Goal: Task Accomplishment & Management: Use online tool/utility

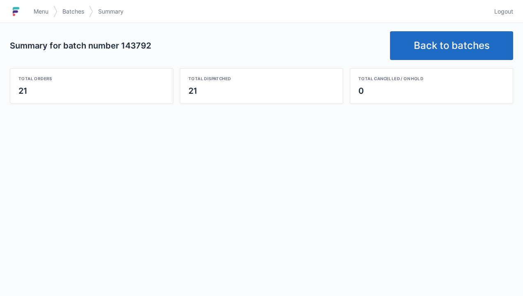
click at [446, 42] on link "Back to batches" at bounding box center [451, 45] width 123 height 29
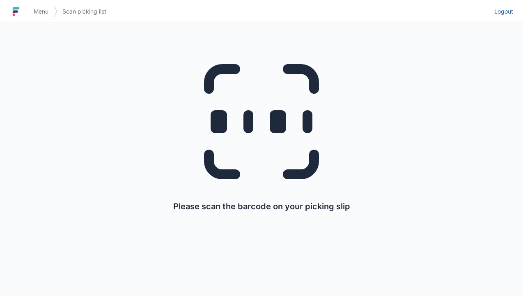
click at [508, 5] on link "Logout" at bounding box center [502, 11] width 24 height 15
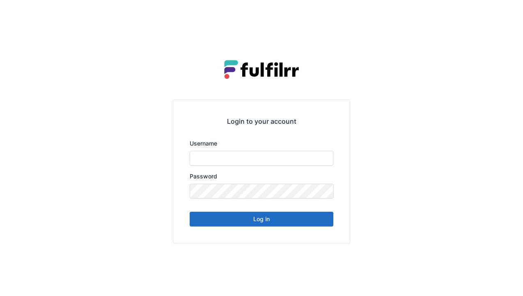
type input "******"
click at [239, 215] on button "Log in" at bounding box center [262, 219] width 144 height 15
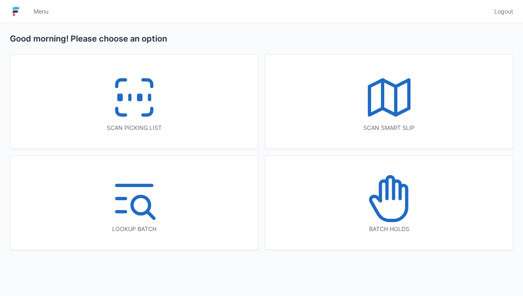
click at [140, 104] on icon at bounding box center [134, 97] width 53 height 53
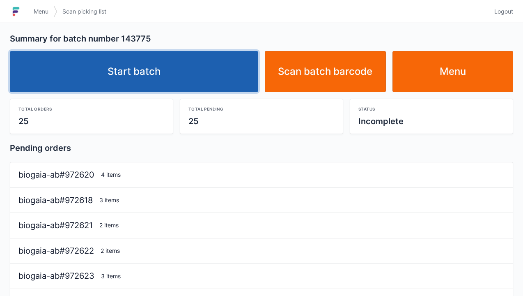
click at [190, 71] on link "Start batch" at bounding box center [134, 71] width 248 height 41
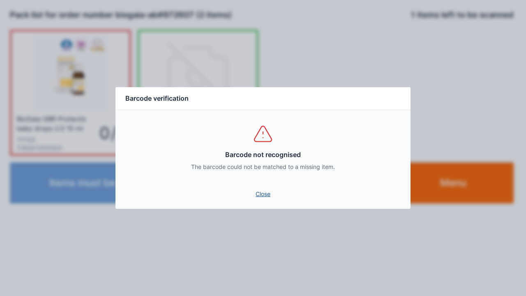
click at [262, 199] on link "Close" at bounding box center [263, 193] width 282 height 15
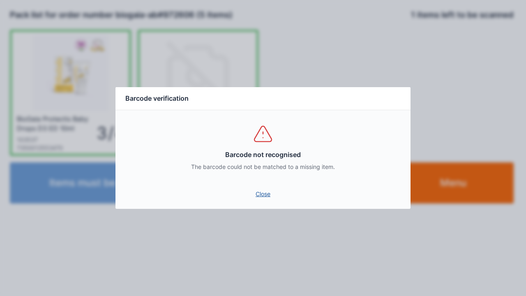
click at [251, 189] on link "Close" at bounding box center [263, 193] width 282 height 15
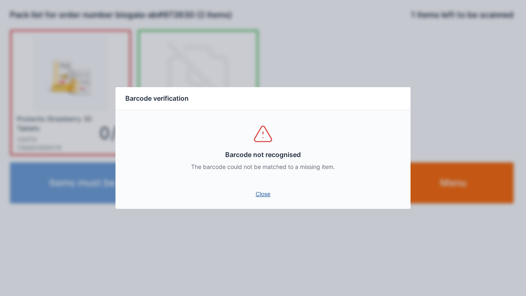
click at [264, 188] on link "Close" at bounding box center [263, 193] width 282 height 15
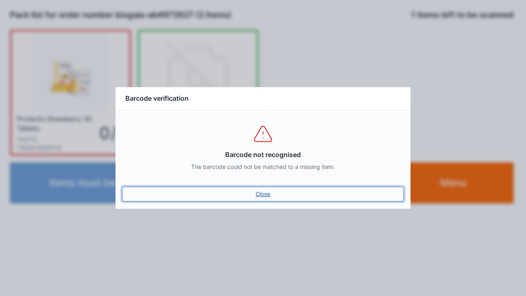
click at [258, 186] on link "Close" at bounding box center [263, 193] width 282 height 15
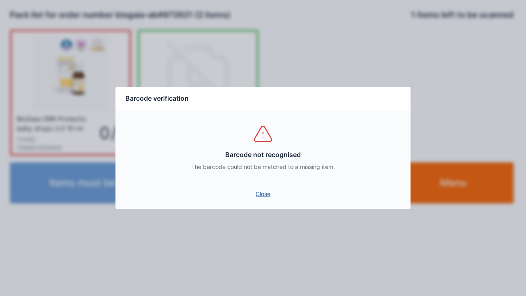
click at [262, 194] on link "Close" at bounding box center [263, 193] width 282 height 15
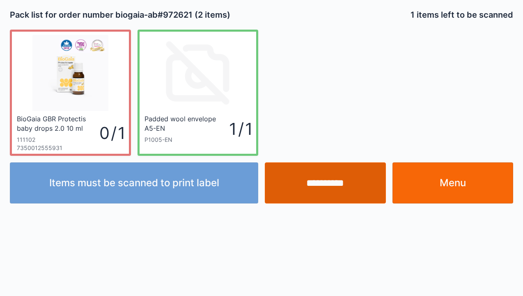
click at [310, 187] on input "**********" at bounding box center [325, 182] width 121 height 41
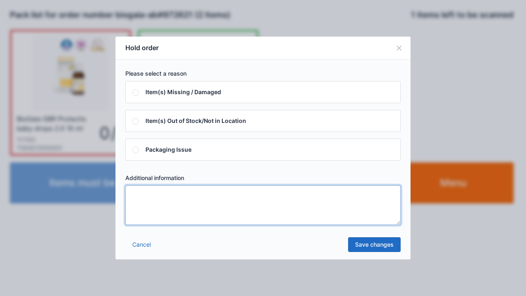
click at [185, 222] on textarea at bounding box center [262, 204] width 275 height 39
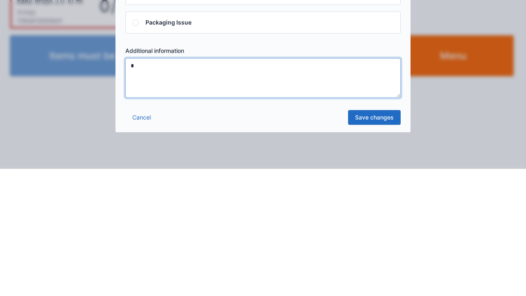
type textarea "*"
click at [377, 256] on div "Cancel Save changes" at bounding box center [262, 247] width 295 height 25
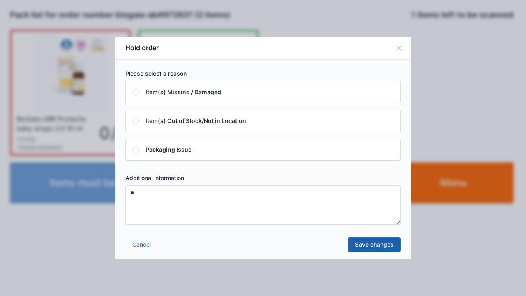
click at [370, 248] on link "Save changes" at bounding box center [374, 244] width 53 height 15
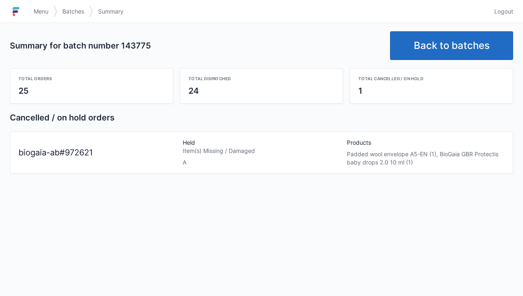
click at [478, 48] on link "Back to batches" at bounding box center [451, 45] width 123 height 29
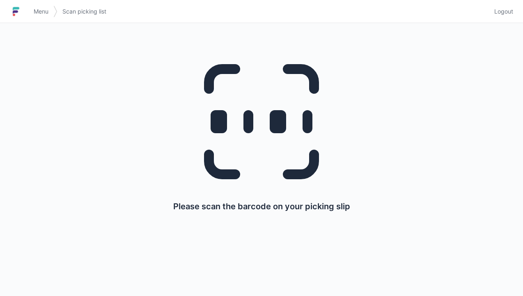
click at [502, 5] on link "Logout" at bounding box center [502, 11] width 24 height 15
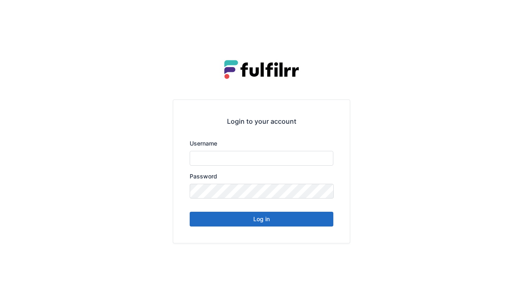
type input "******"
click at [309, 222] on button "Log in" at bounding box center [262, 219] width 144 height 15
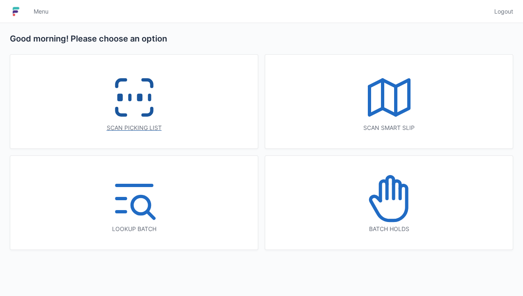
click at [141, 112] on icon at bounding box center [134, 97] width 53 height 53
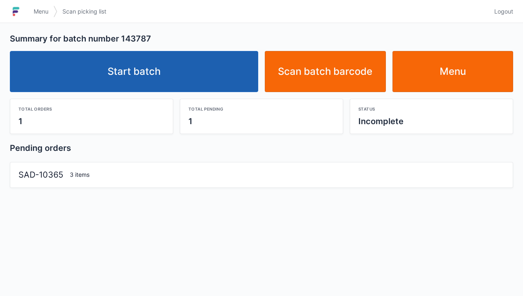
click at [198, 66] on link "Start batch" at bounding box center [134, 71] width 248 height 41
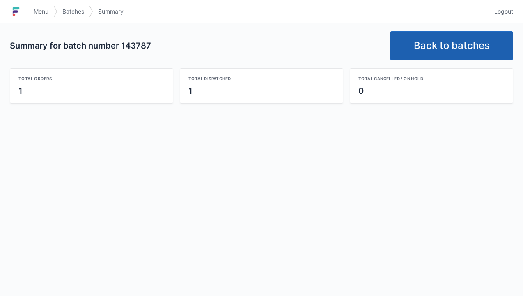
click at [468, 44] on link "Back to batches" at bounding box center [451, 45] width 123 height 29
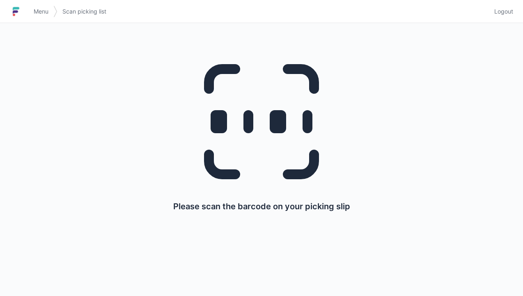
click at [503, 14] on span "Logout" at bounding box center [503, 11] width 19 height 8
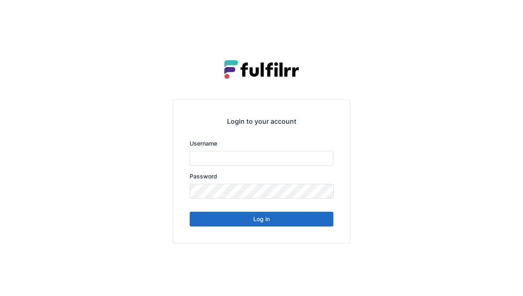
type input "******"
click at [279, 225] on button "Log in" at bounding box center [262, 219] width 144 height 15
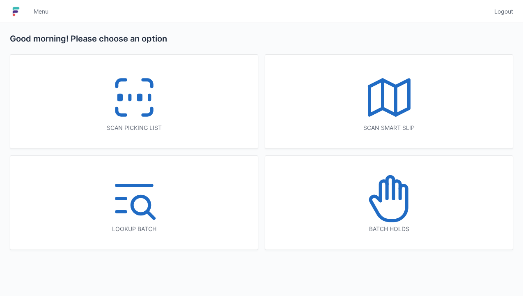
click at [376, 200] on icon at bounding box center [389, 198] width 53 height 53
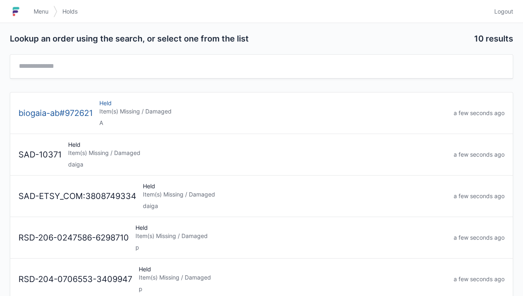
click at [208, 116] on div "Held Item(s) Missing / Damaged A" at bounding box center [273, 113] width 354 height 28
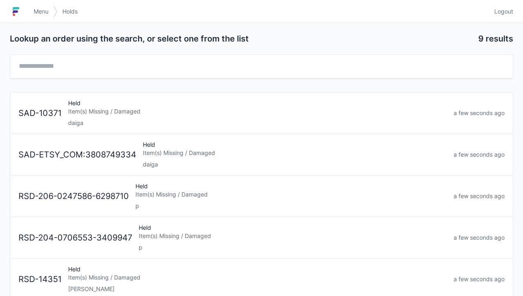
click at [503, 12] on span "Logout" at bounding box center [503, 11] width 19 height 8
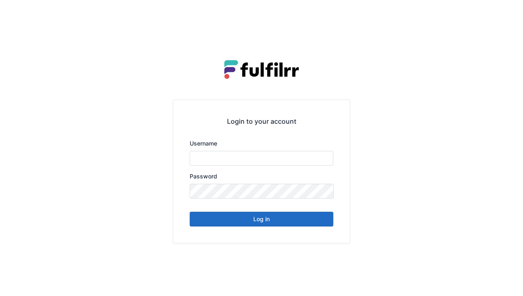
type input "******"
click at [299, 217] on button "Log in" at bounding box center [262, 219] width 144 height 15
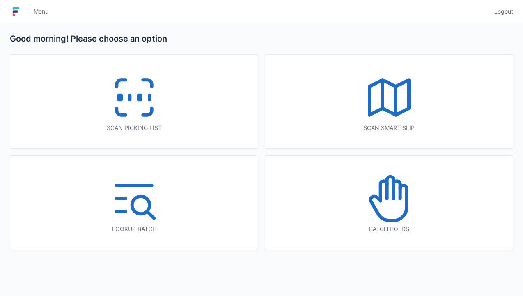
click at [145, 98] on icon at bounding box center [134, 97] width 53 height 53
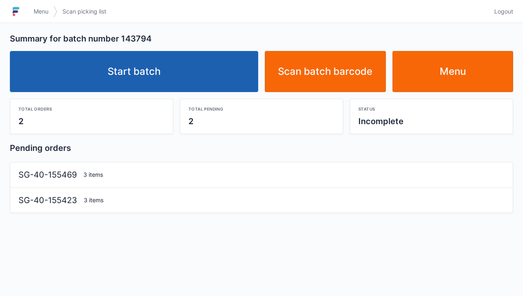
click at [189, 73] on link "Start batch" at bounding box center [134, 71] width 248 height 41
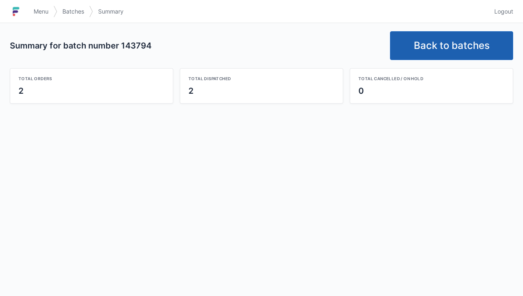
click at [439, 43] on link "Back to batches" at bounding box center [451, 45] width 123 height 29
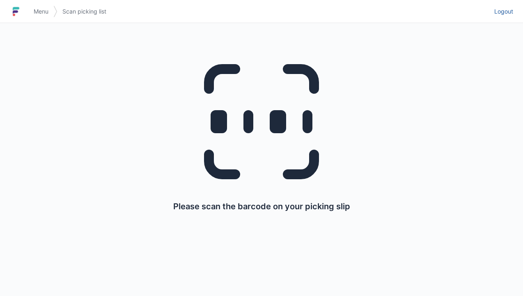
click at [511, 15] on span "Logout" at bounding box center [503, 11] width 19 height 8
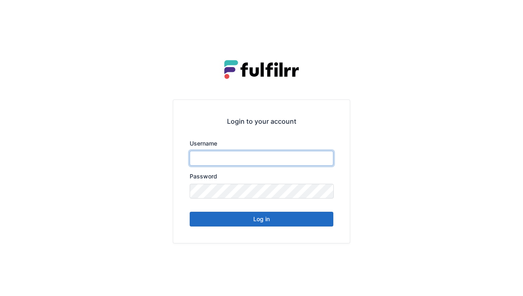
type input "******"
click at [297, 225] on button "Log in" at bounding box center [262, 219] width 144 height 15
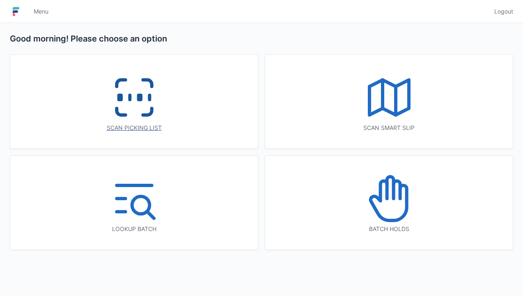
click at [159, 102] on icon at bounding box center [134, 97] width 53 height 53
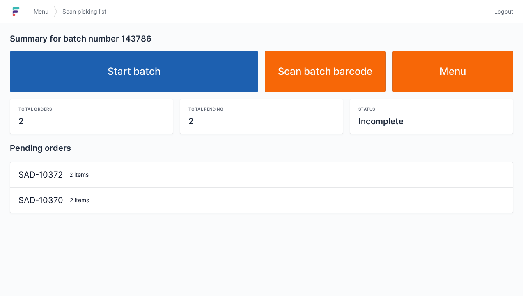
click at [196, 69] on link "Start batch" at bounding box center [134, 71] width 248 height 41
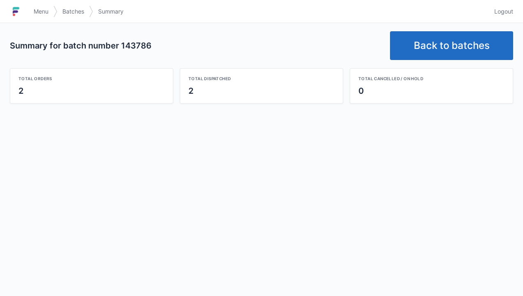
click at [436, 39] on link "Back to batches" at bounding box center [451, 45] width 123 height 29
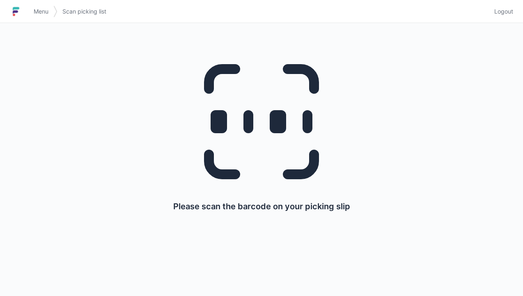
click at [510, 6] on link "Logout" at bounding box center [502, 11] width 24 height 15
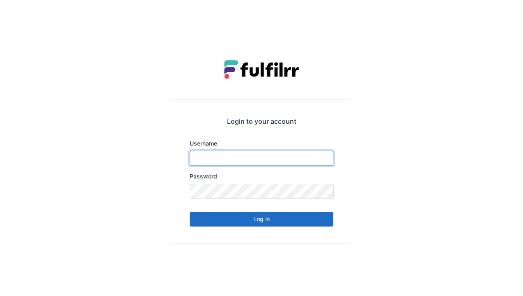
type input "******"
click at [274, 224] on button "Log in" at bounding box center [262, 219] width 144 height 15
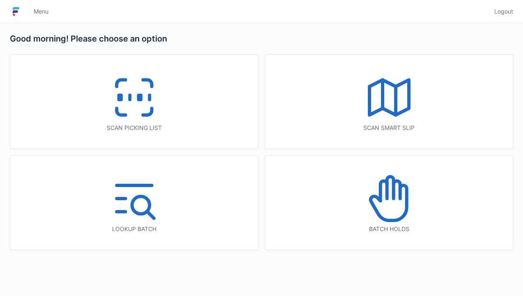
click at [151, 96] on icon at bounding box center [134, 97] width 53 height 53
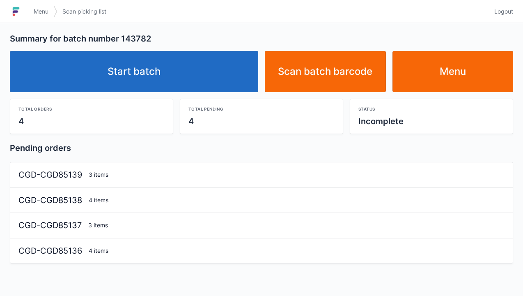
click at [195, 74] on link "Start batch" at bounding box center [134, 71] width 248 height 41
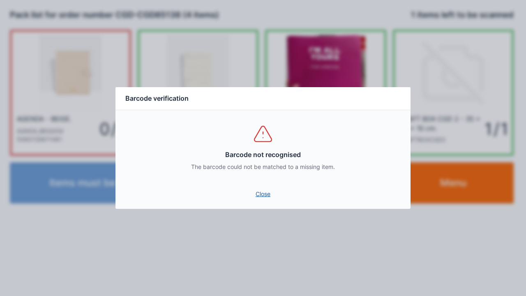
click at [267, 190] on link "Close" at bounding box center [263, 193] width 282 height 15
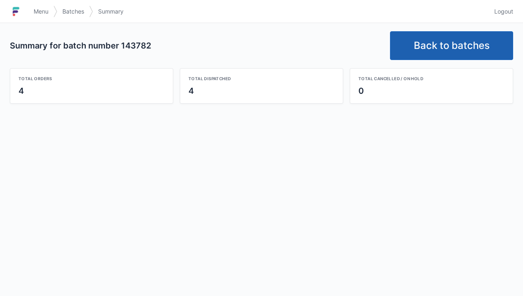
click at [459, 36] on link "Back to batches" at bounding box center [451, 45] width 123 height 29
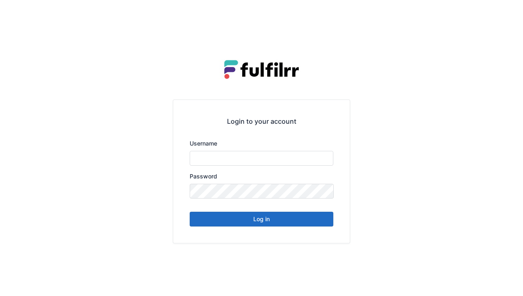
type input "******"
click at [301, 223] on button "Log in" at bounding box center [262, 219] width 144 height 15
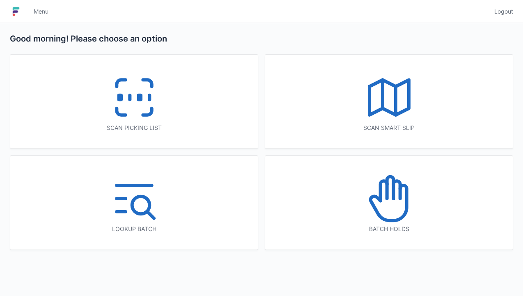
click at [170, 122] on div "Scan picking list" at bounding box center [134, 102] width 248 height 94
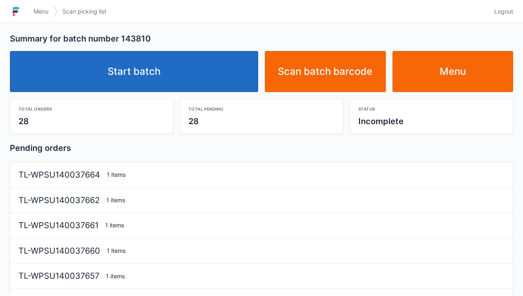
click at [198, 80] on link "Start batch" at bounding box center [134, 71] width 248 height 41
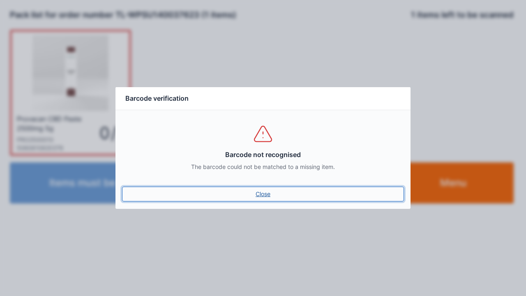
click at [269, 200] on link "Close" at bounding box center [263, 193] width 282 height 15
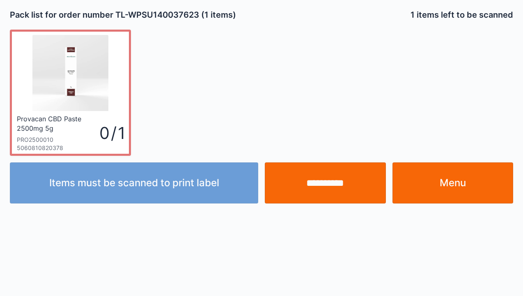
click at [94, 100] on img at bounding box center [70, 73] width 76 height 76
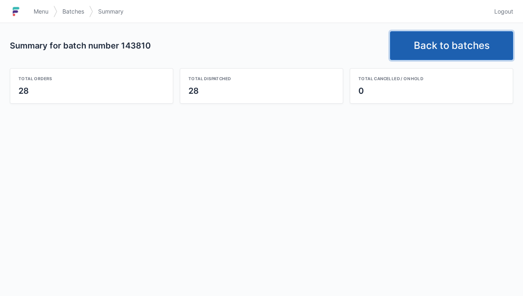
click at [445, 46] on link "Back to batches" at bounding box center [451, 45] width 123 height 29
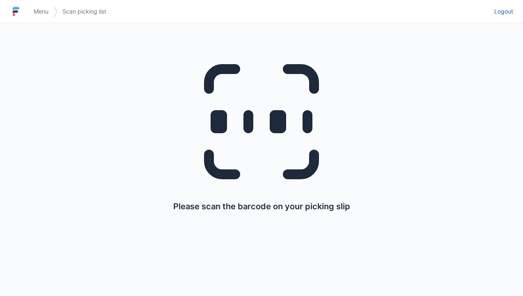
click at [505, 15] on span "Logout" at bounding box center [503, 11] width 19 height 8
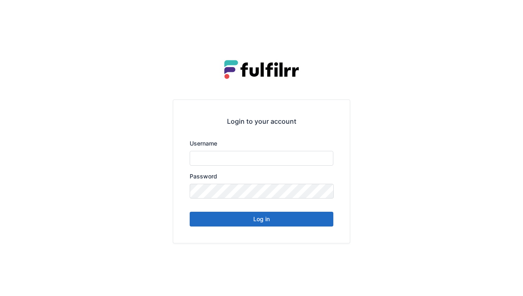
type input "******"
click at [296, 230] on div "Login to your account Username ****** Password Log in" at bounding box center [261, 171] width 177 height 143
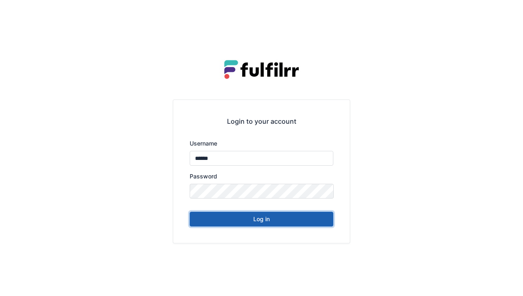
click at [279, 219] on button "Log in" at bounding box center [262, 219] width 144 height 15
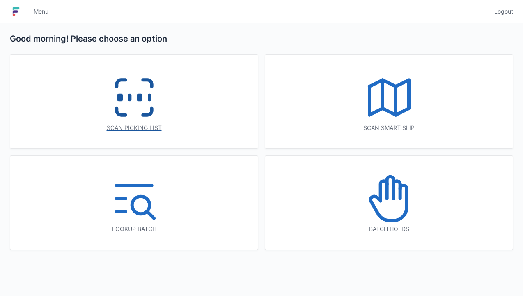
click at [153, 117] on icon at bounding box center [134, 97] width 53 height 53
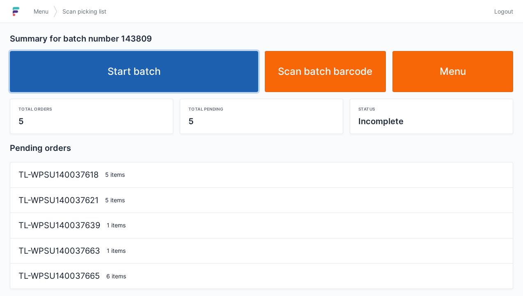
click at [213, 76] on link "Start batch" at bounding box center [134, 71] width 248 height 41
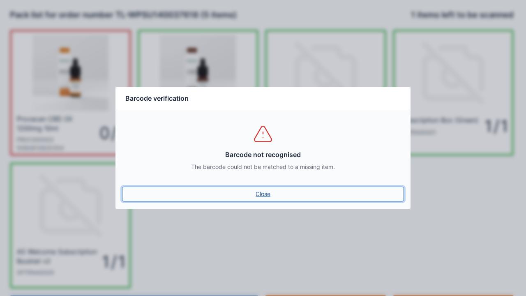
click at [264, 188] on link "Close" at bounding box center [263, 193] width 282 height 15
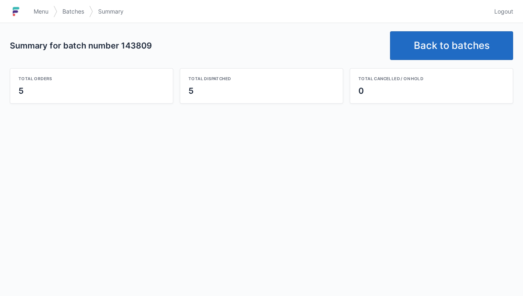
click at [453, 41] on link "Back to batches" at bounding box center [451, 45] width 123 height 29
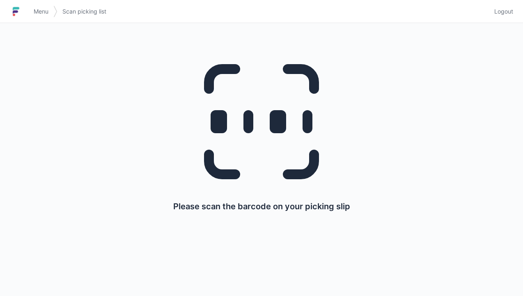
click at [518, 5] on div "Menu Scan picking list Logout" at bounding box center [261, 12] width 523 height 20
click at [507, 7] on link "Logout" at bounding box center [502, 11] width 24 height 15
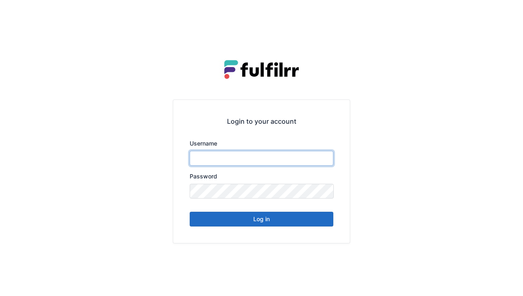
type input "******"
click at [304, 224] on button "Log in" at bounding box center [262, 219] width 144 height 15
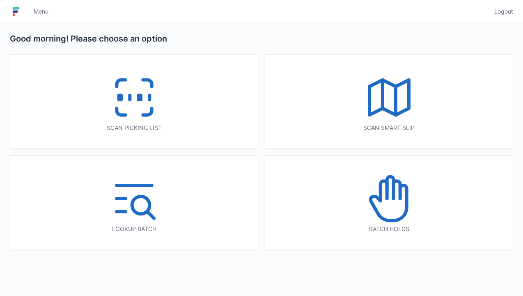
click at [159, 97] on icon at bounding box center [134, 97] width 53 height 53
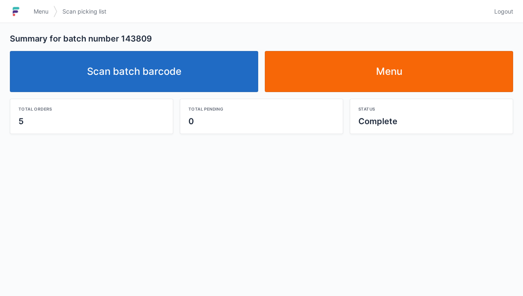
click at [172, 80] on link "Scan batch barcode" at bounding box center [134, 71] width 248 height 41
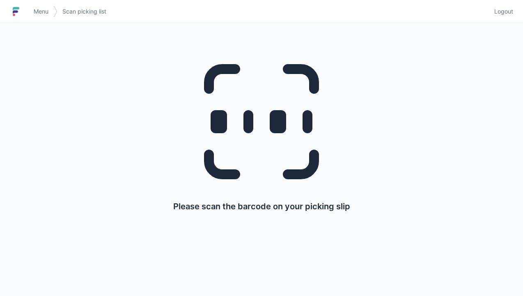
click at [511, 14] on span "Logout" at bounding box center [503, 11] width 19 height 8
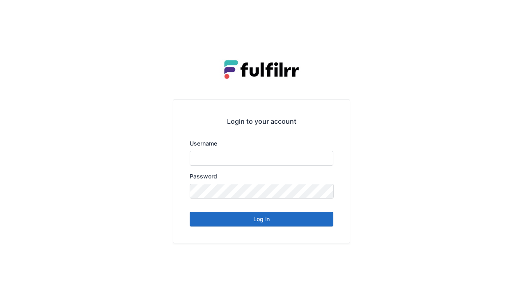
type input "******"
click at [285, 230] on div "Login to your account Username ****** Password Log in" at bounding box center [261, 171] width 177 height 143
click at [284, 220] on button "Log in" at bounding box center [262, 219] width 144 height 15
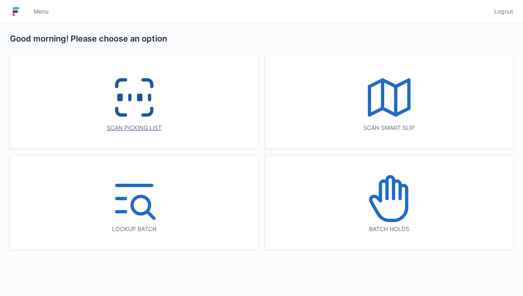
click at [145, 117] on icon at bounding box center [134, 97] width 53 height 53
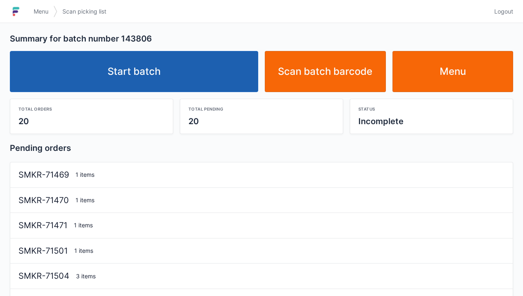
click at [163, 82] on link "Start batch" at bounding box center [134, 71] width 248 height 41
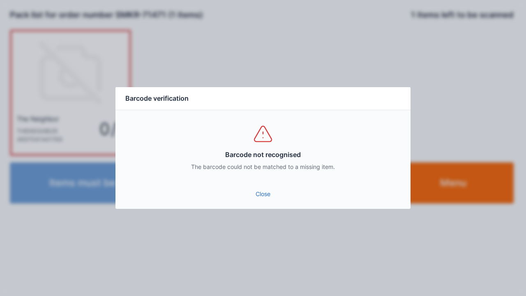
click at [266, 195] on link "Close" at bounding box center [263, 193] width 282 height 15
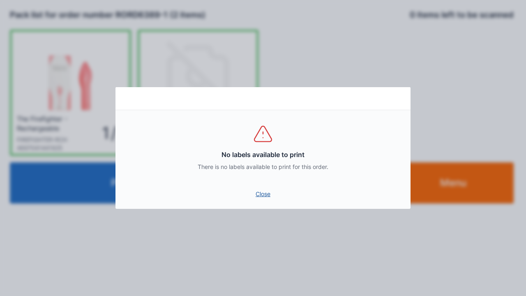
click at [266, 193] on link "Close" at bounding box center [263, 193] width 282 height 15
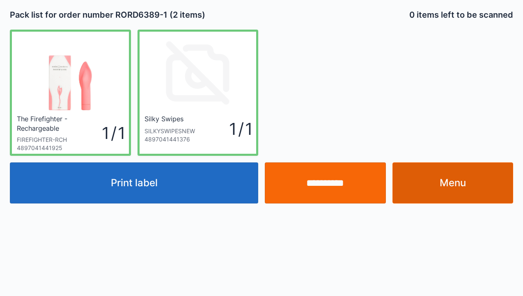
click at [447, 173] on link "Menu" at bounding box center [453, 182] width 121 height 41
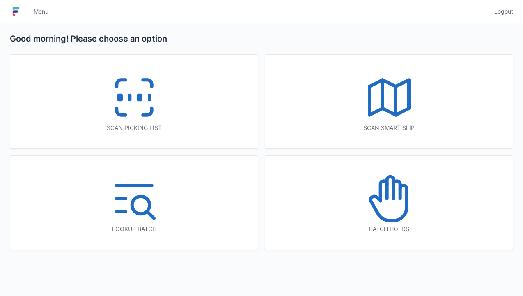
click at [138, 110] on icon at bounding box center [134, 97] width 53 height 53
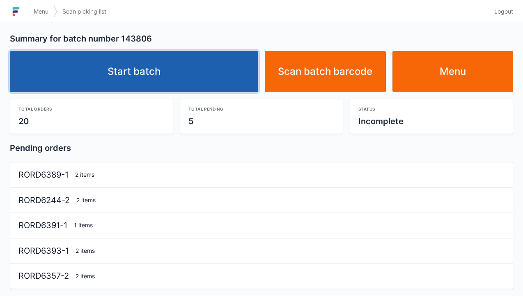
click at [169, 71] on link "Start batch" at bounding box center [134, 71] width 248 height 41
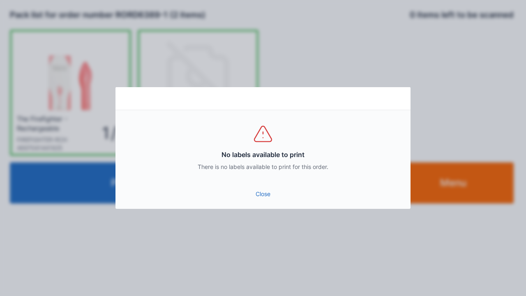
click at [267, 189] on link "Close" at bounding box center [263, 193] width 282 height 15
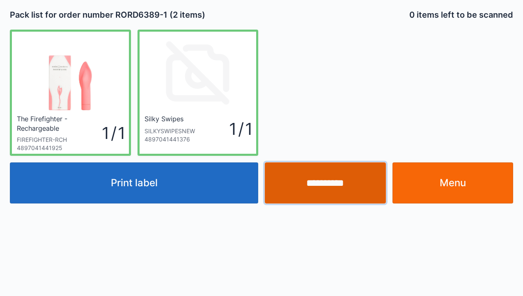
click at [326, 182] on input "**********" at bounding box center [325, 182] width 121 height 41
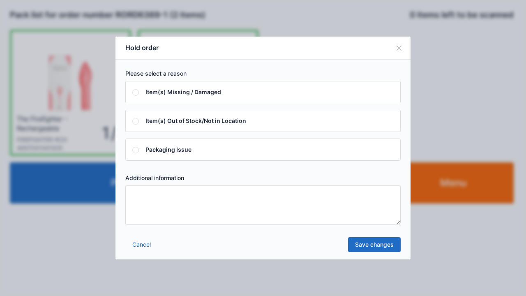
click at [173, 214] on textarea at bounding box center [262, 204] width 275 height 39
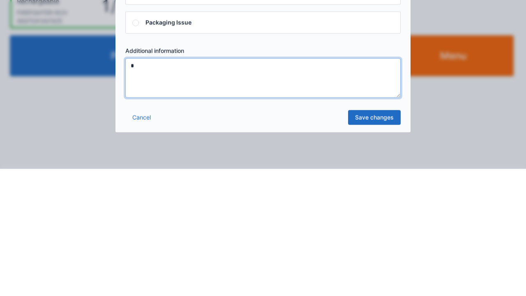
type textarea "*"
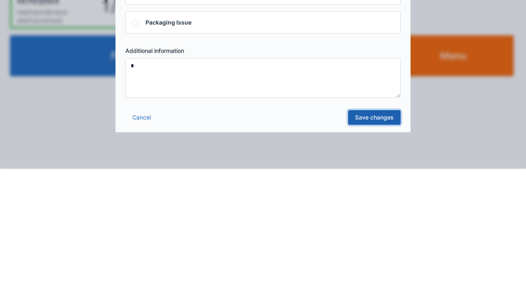
click at [376, 250] on link "Save changes" at bounding box center [374, 244] width 53 height 15
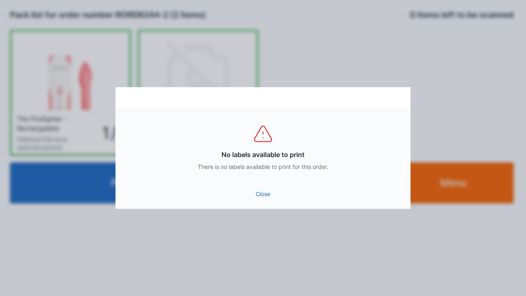
click at [242, 177] on div "No labels available to print There is no labels available to print for this ord…" at bounding box center [262, 147] width 295 height 74
click at [262, 200] on link "Close" at bounding box center [263, 193] width 282 height 15
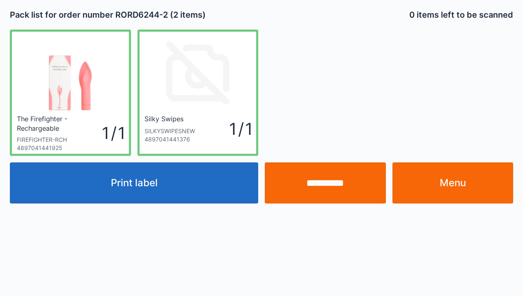
click at [462, 184] on link "Menu" at bounding box center [453, 182] width 121 height 41
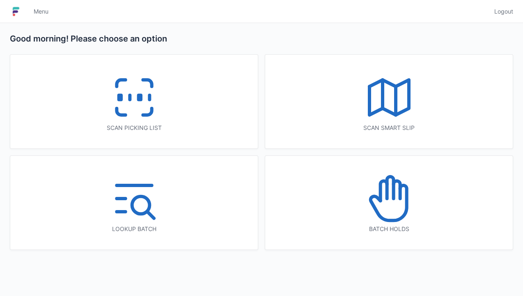
click at [140, 96] on rect at bounding box center [139, 97] width 2 height 5
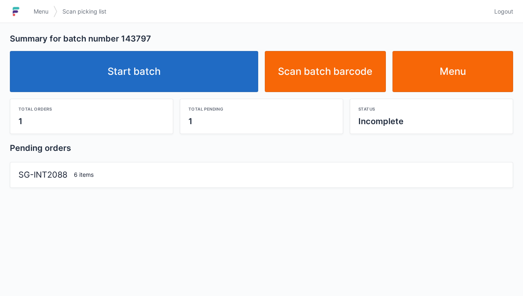
click at [194, 69] on link "Start batch" at bounding box center [134, 71] width 248 height 41
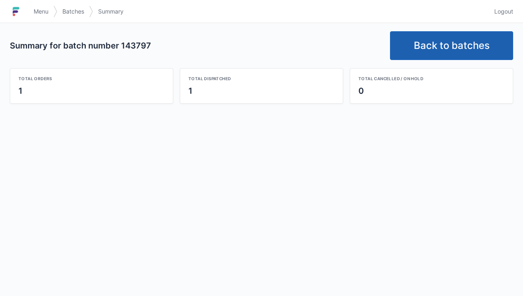
click at [471, 38] on link "Back to batches" at bounding box center [451, 45] width 123 height 29
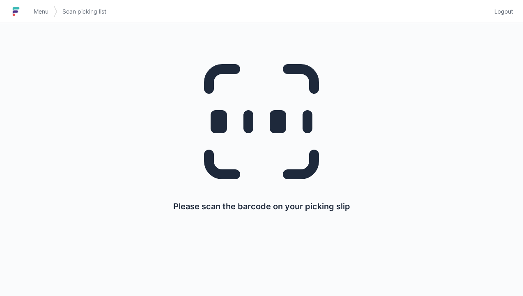
click at [508, 16] on link "Logout" at bounding box center [502, 11] width 24 height 15
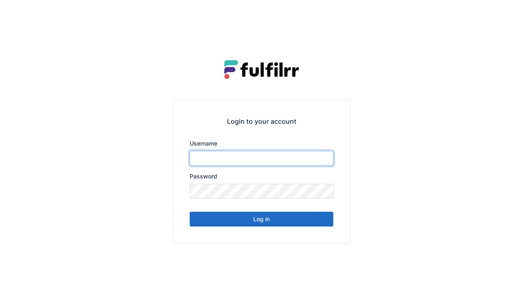
type input "******"
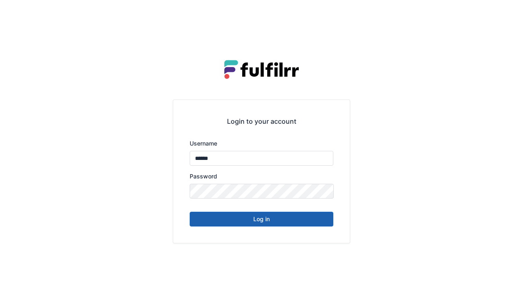
click at [269, 224] on button "Log in" at bounding box center [262, 219] width 144 height 15
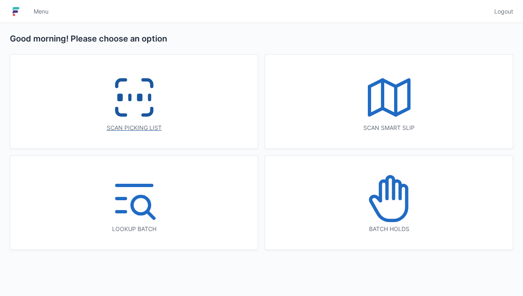
click at [157, 113] on icon at bounding box center [134, 97] width 53 height 53
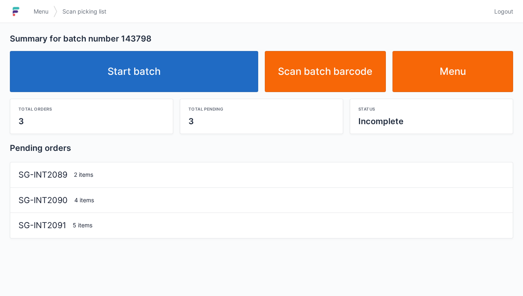
click at [156, 74] on link "Start batch" at bounding box center [134, 71] width 248 height 41
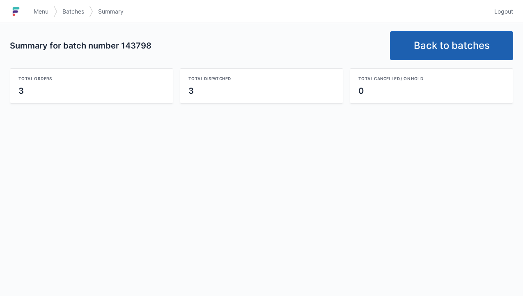
click at [465, 41] on link "Back to batches" at bounding box center [451, 45] width 123 height 29
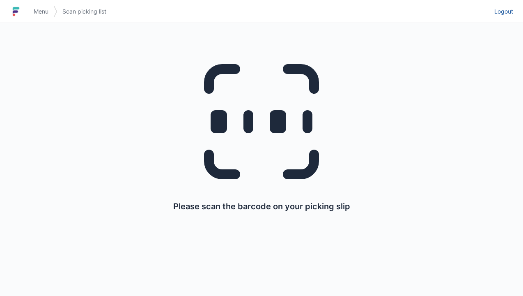
click at [511, 8] on span "Logout" at bounding box center [503, 11] width 19 height 8
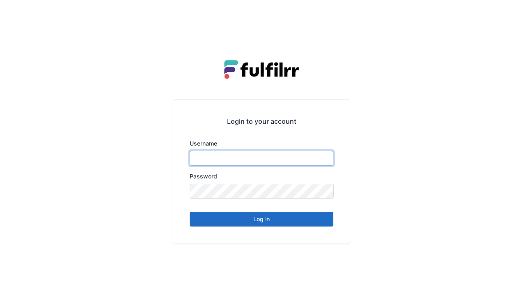
type input "******"
click at [298, 223] on button "Log in" at bounding box center [262, 219] width 144 height 15
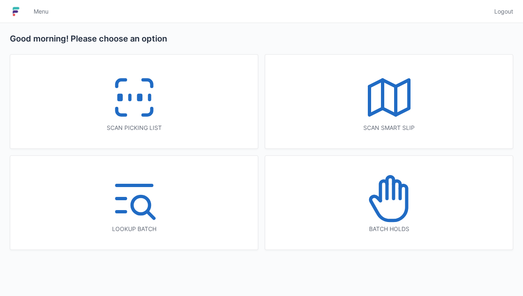
click at [148, 103] on icon at bounding box center [134, 97] width 53 height 53
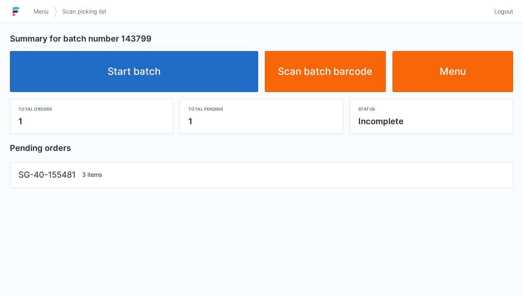
click at [175, 78] on link "Start batch" at bounding box center [134, 71] width 248 height 41
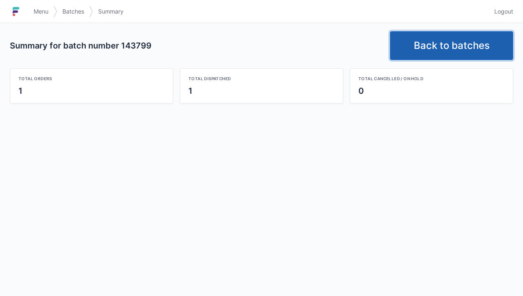
click at [447, 44] on link "Back to batches" at bounding box center [451, 45] width 123 height 29
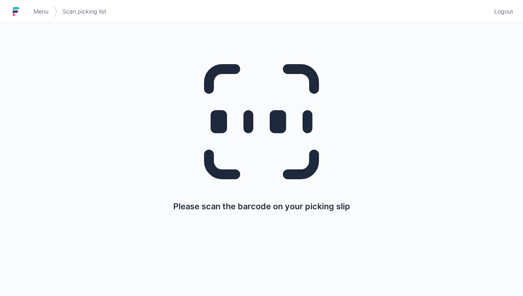
click at [505, 17] on link "Logout" at bounding box center [502, 11] width 24 height 15
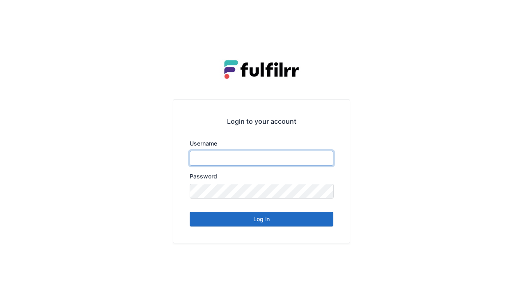
type input "******"
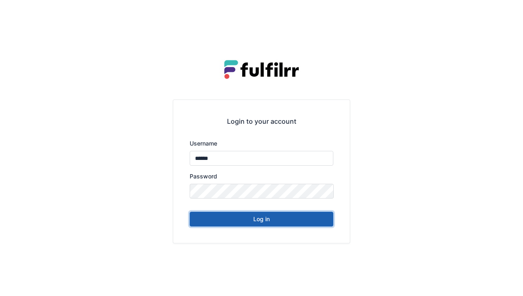
click at [289, 224] on button "Log in" at bounding box center [262, 219] width 144 height 15
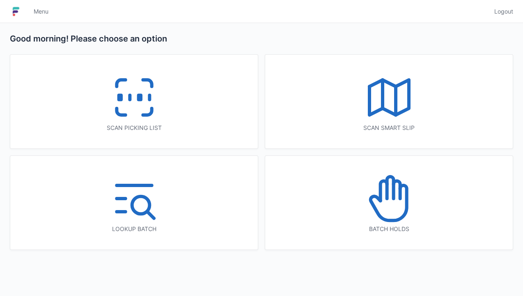
click at [149, 111] on icon at bounding box center [134, 97] width 53 height 53
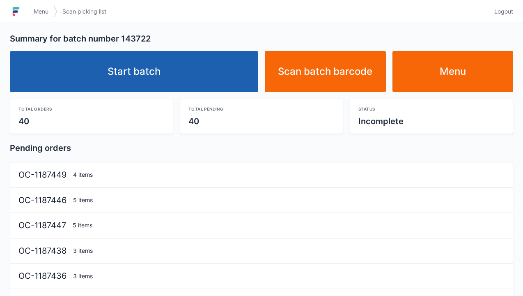
click at [192, 85] on link "Start batch" at bounding box center [134, 71] width 248 height 41
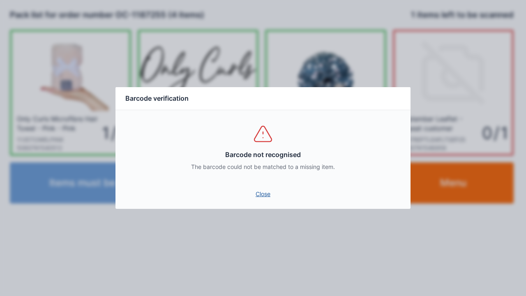
click at [272, 188] on link "Close" at bounding box center [263, 193] width 282 height 15
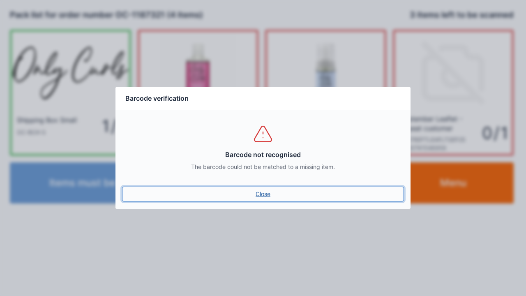
click at [273, 193] on link "Close" at bounding box center [263, 193] width 282 height 15
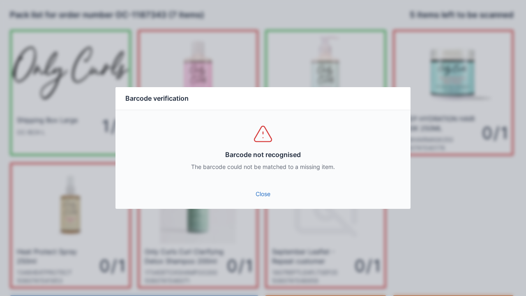
click at [260, 187] on link "Close" at bounding box center [263, 193] width 282 height 15
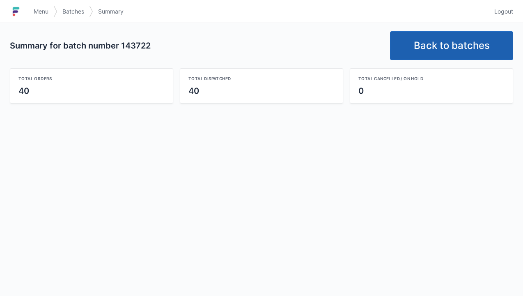
click at [455, 38] on link "Back to batches" at bounding box center [451, 45] width 123 height 29
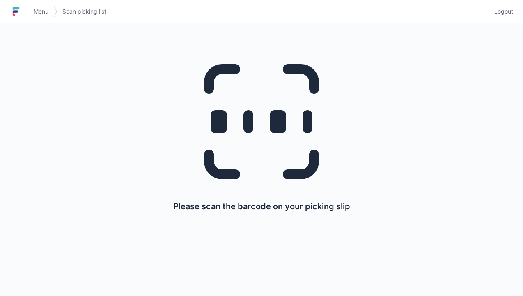
click at [520, 12] on div "Menu Scan picking list Logout" at bounding box center [261, 12] width 523 height 20
click at [511, 5] on link "Logout" at bounding box center [502, 11] width 24 height 15
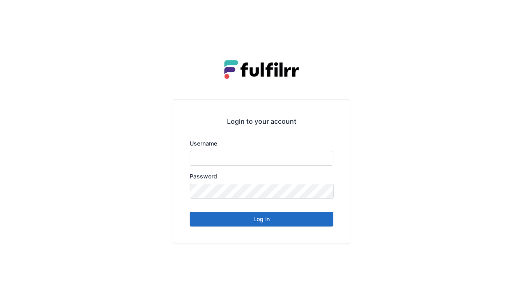
type input "******"
click at [298, 220] on button "Log in" at bounding box center [262, 219] width 144 height 15
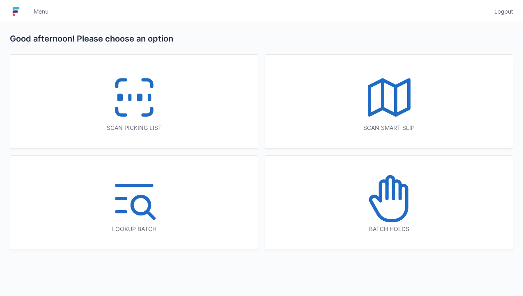
click at [147, 97] on icon at bounding box center [134, 97] width 53 height 53
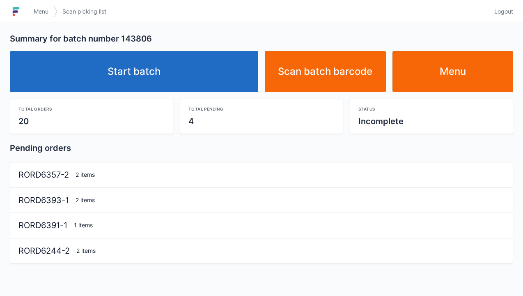
click at [183, 63] on link "Start batch" at bounding box center [134, 71] width 248 height 41
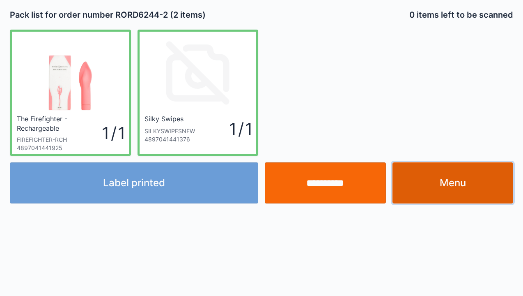
click at [478, 184] on link "Menu" at bounding box center [453, 182] width 121 height 41
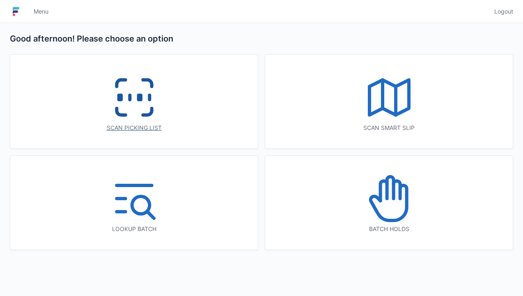
click at [140, 88] on icon at bounding box center [134, 97] width 53 height 53
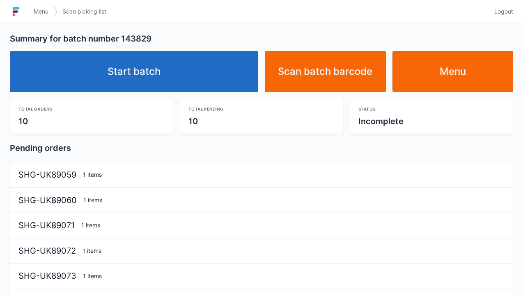
click at [190, 76] on link "Start batch" at bounding box center [134, 71] width 248 height 41
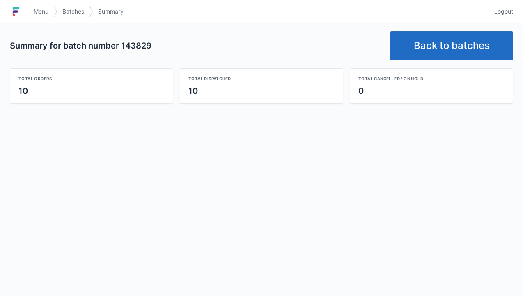
click at [441, 38] on link "Back to batches" at bounding box center [451, 45] width 123 height 29
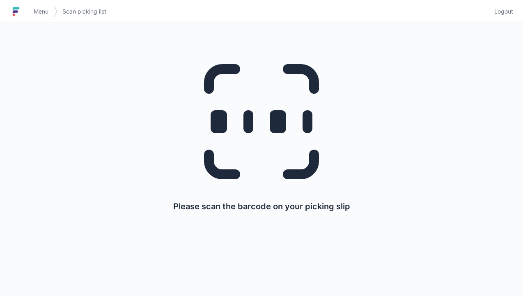
click at [508, 6] on link "Logout" at bounding box center [502, 11] width 24 height 15
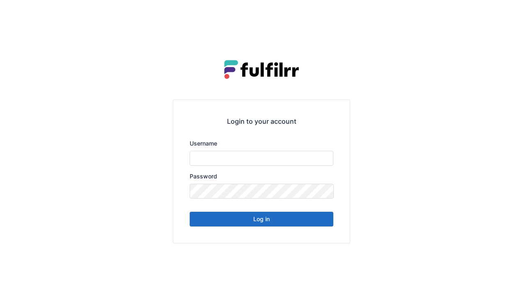
type input "******"
click at [291, 223] on button "Log in" at bounding box center [262, 219] width 144 height 15
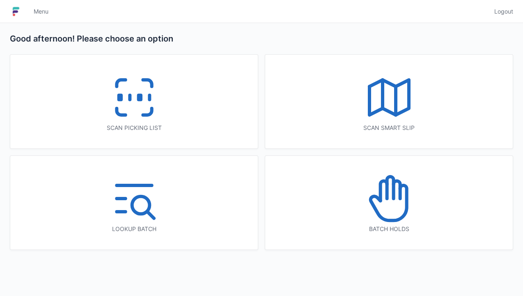
click at [149, 99] on line at bounding box center [149, 97] width 0 height 5
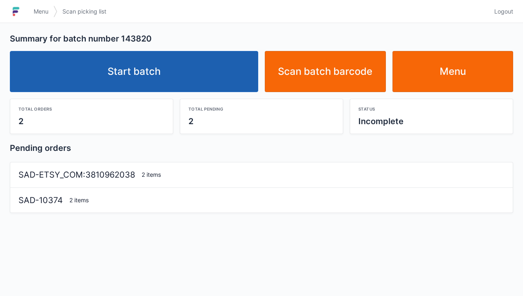
click at [191, 66] on link "Start batch" at bounding box center [134, 71] width 248 height 41
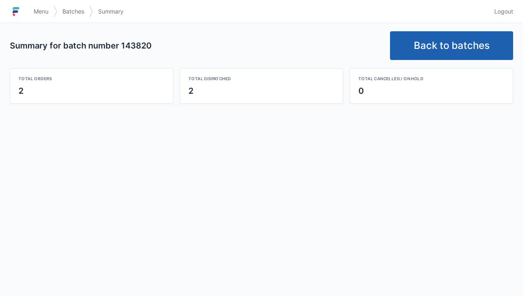
click at [448, 46] on link "Back to batches" at bounding box center [451, 45] width 123 height 29
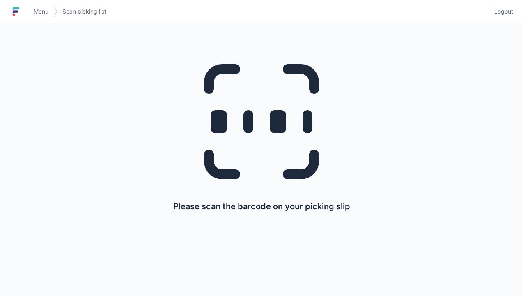
click at [507, 18] on link "Logout" at bounding box center [502, 11] width 24 height 15
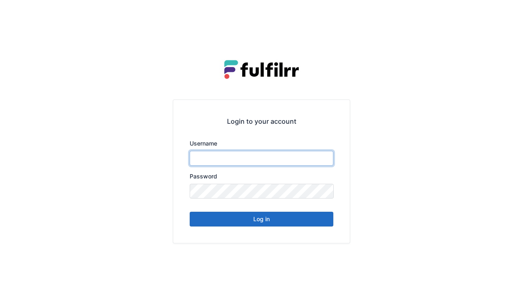
type input "******"
click at [292, 224] on button "Log in" at bounding box center [262, 219] width 144 height 15
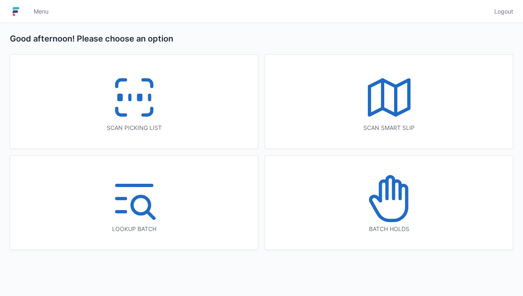
click at [149, 100] on line at bounding box center [149, 97] width 0 height 5
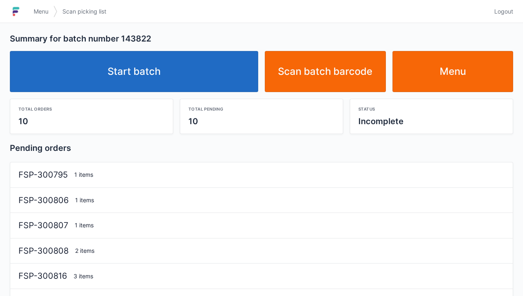
click at [162, 62] on link "Start batch" at bounding box center [134, 71] width 248 height 41
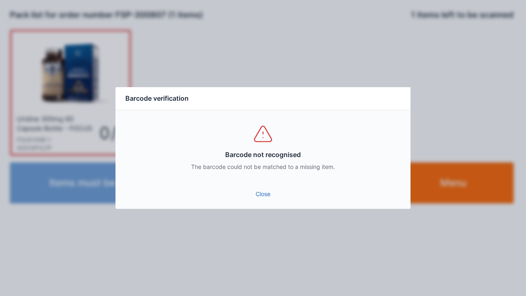
click at [269, 193] on link "Close" at bounding box center [263, 193] width 282 height 15
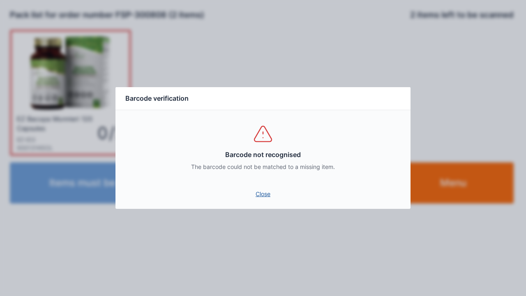
click at [258, 193] on link "Close" at bounding box center [263, 193] width 282 height 15
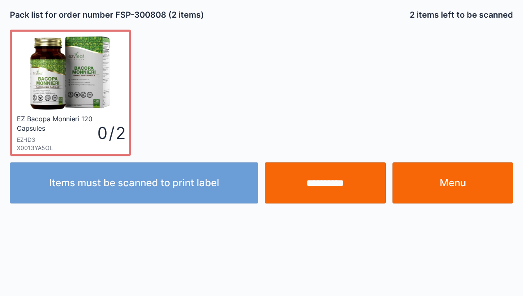
click at [80, 132] on div "EZ Bacopa Monnieri 120 Capsules" at bounding box center [56, 123] width 78 height 18
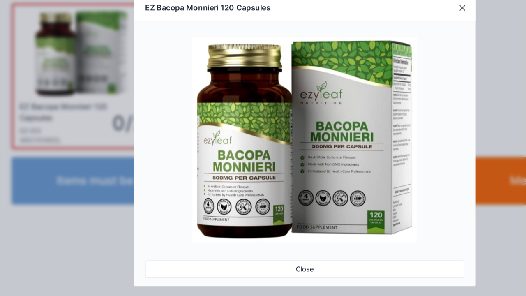
click at [399, 31] on button "Close" at bounding box center [398, 33] width 23 height 23
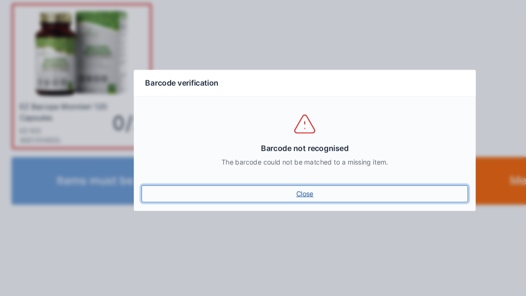
click at [270, 200] on link "Close" at bounding box center [263, 193] width 282 height 15
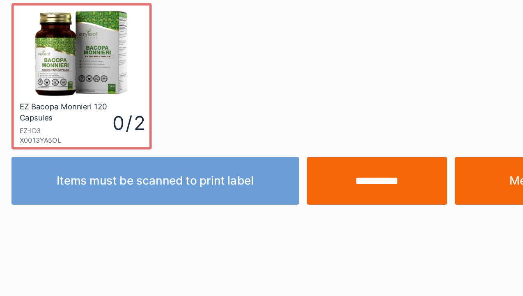
click at [95, 120] on div "EZ Bacopa Monnieri 120 Capsules EZ-ID3 X0013YA5OL" at bounding box center [57, 133] width 80 height 38
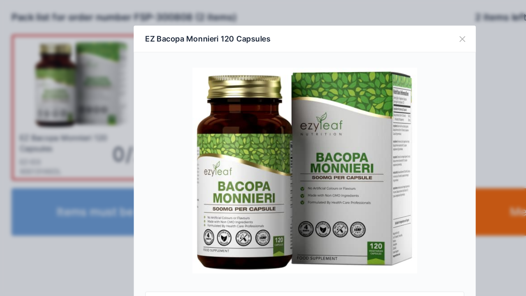
click at [396, 187] on div at bounding box center [262, 146] width 275 height 177
click at [421, 188] on div "EZ Bacopa Monnieri 120 Capsules Close" at bounding box center [263, 148] width 526 height 296
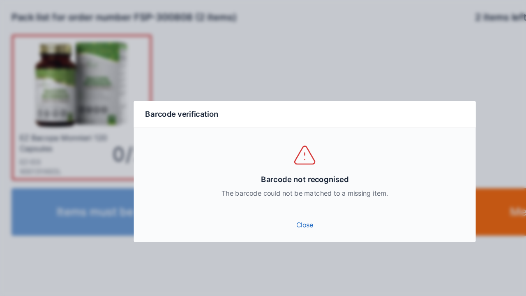
click at [260, 193] on link "Close" at bounding box center [263, 193] width 282 height 15
click at [260, 197] on link "Close" at bounding box center [263, 193] width 282 height 15
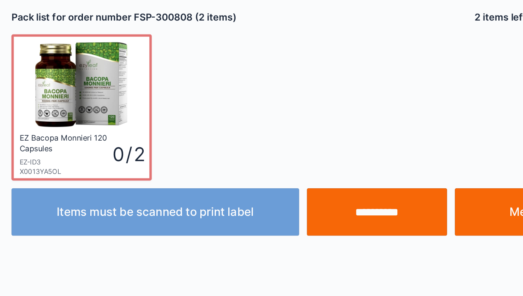
click at [401, 191] on link "Menu" at bounding box center [453, 182] width 121 height 41
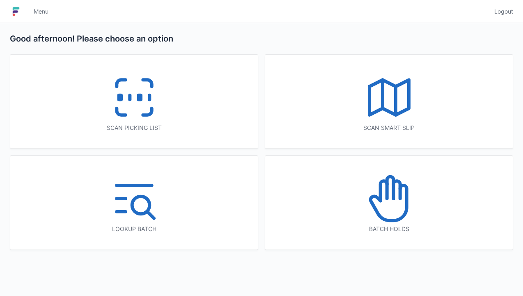
click at [146, 103] on icon at bounding box center [134, 97] width 53 height 53
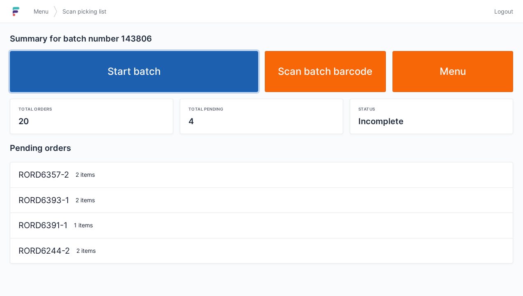
click at [177, 72] on link "Start batch" at bounding box center [134, 71] width 248 height 41
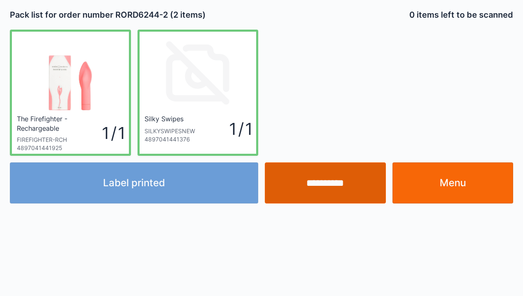
click at [336, 194] on input "**********" at bounding box center [325, 182] width 121 height 41
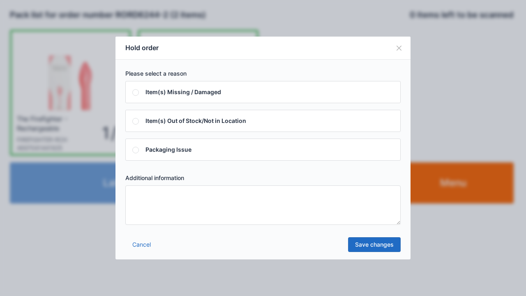
click at [244, 210] on textarea at bounding box center [262, 204] width 275 height 39
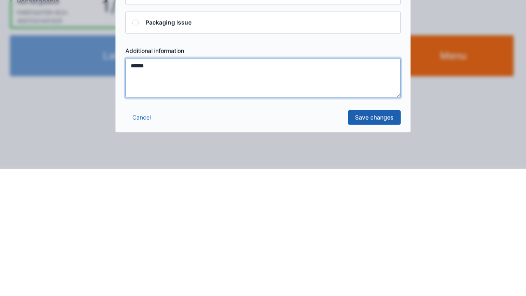
type textarea "******"
click at [370, 245] on link "Save changes" at bounding box center [374, 244] width 53 height 15
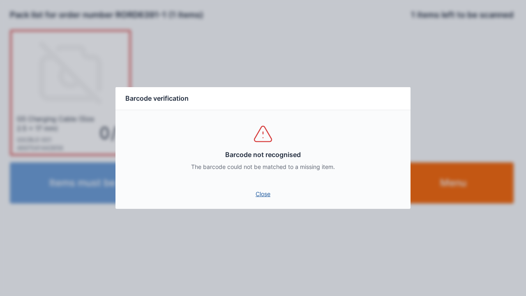
click at [269, 194] on link "Close" at bounding box center [263, 193] width 282 height 15
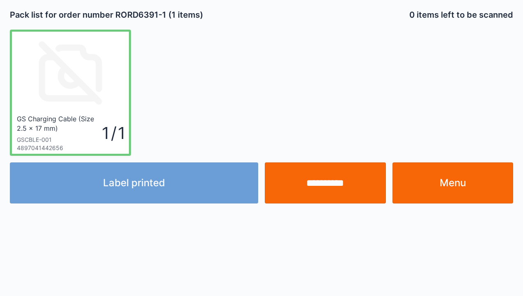
click at [344, 181] on input "**********" at bounding box center [325, 182] width 121 height 41
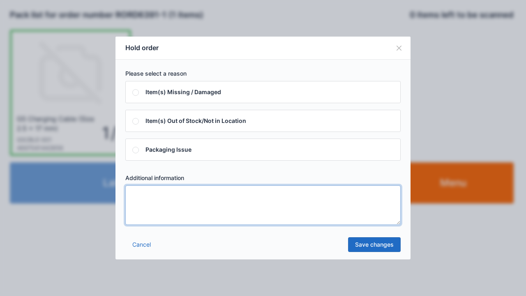
click at [194, 217] on textarea at bounding box center [262, 204] width 275 height 39
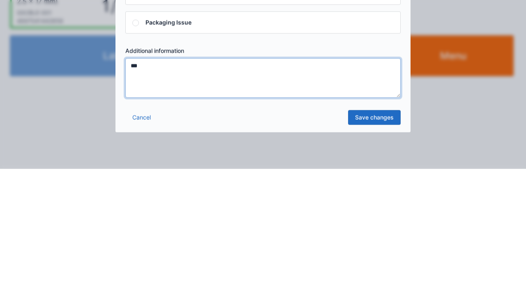
type textarea "***"
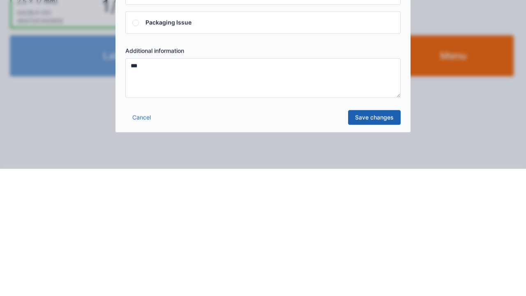
click at [363, 239] on link "Save changes" at bounding box center [374, 244] width 53 height 15
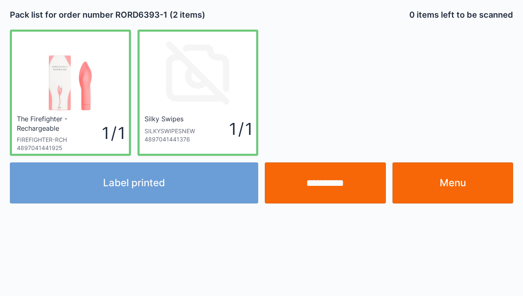
click at [441, 181] on link "Menu" at bounding box center [453, 182] width 121 height 41
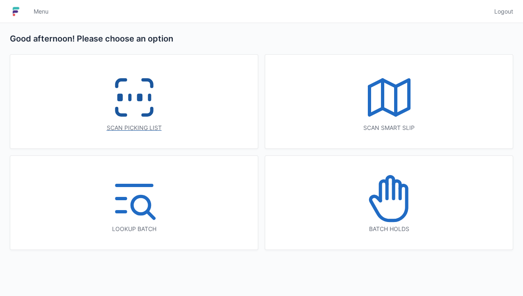
click at [138, 99] on rect at bounding box center [139, 97] width 2 height 5
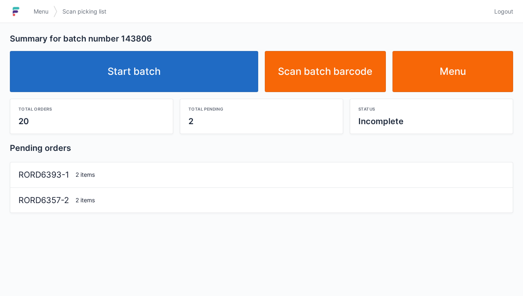
click at [193, 74] on link "Start batch" at bounding box center [134, 71] width 248 height 41
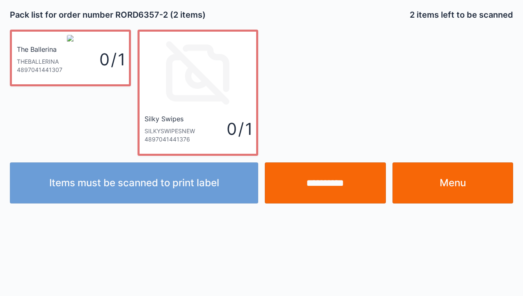
click at [460, 181] on link "Menu" at bounding box center [453, 182] width 121 height 41
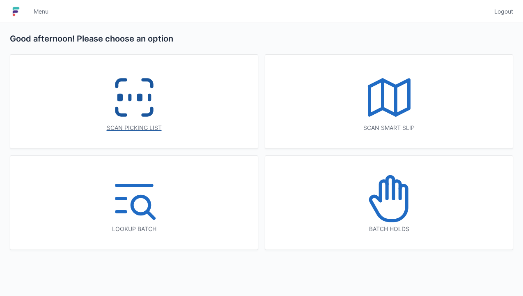
click at [393, 214] on icon at bounding box center [389, 198] width 53 height 53
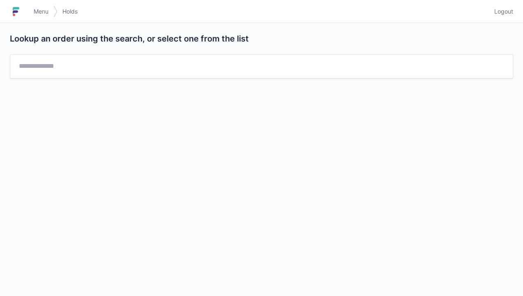
click at [506, 15] on span "Logout" at bounding box center [503, 11] width 19 height 8
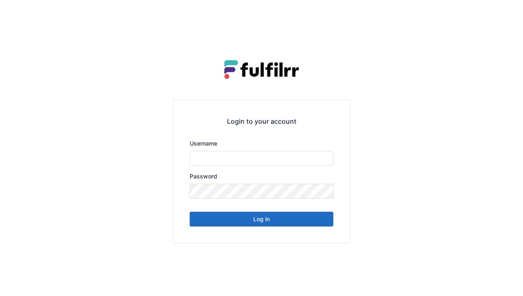
type input "******"
click at [287, 223] on button "Log in" at bounding box center [262, 219] width 144 height 15
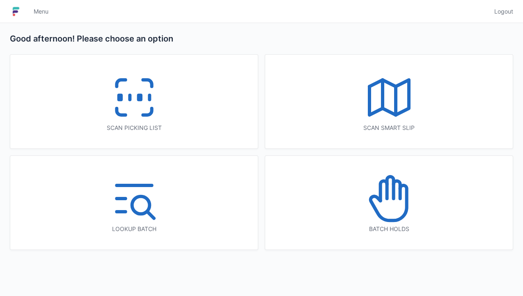
click at [403, 208] on icon at bounding box center [389, 198] width 53 height 53
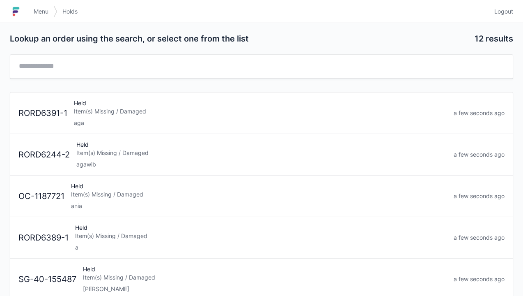
click at [173, 120] on div "aga" at bounding box center [260, 123] width 373 height 8
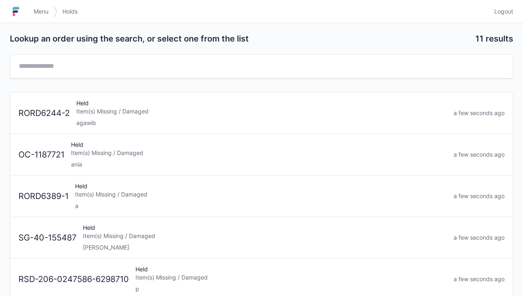
click at [193, 114] on div "Item(s) Missing / Damaged" at bounding box center [261, 111] width 371 height 8
